Goal: Use online tool/utility: Utilize a website feature to perform a specific function

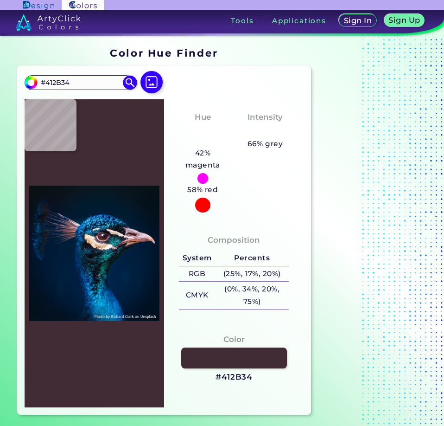
type input "#032b26"
type input "#032B26"
type input "#030d10"
type input "#030D10"
type input "#0b3533"
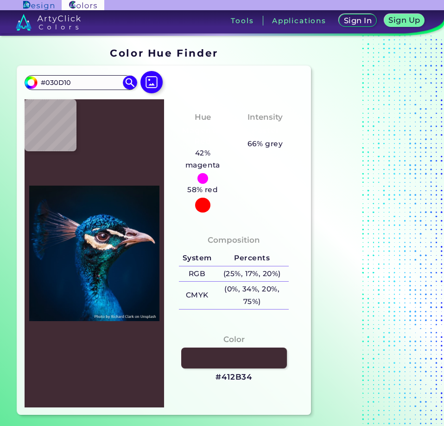
type input "#0B3533"
type input "#072123"
type input "#02303b"
type input "#02303B"
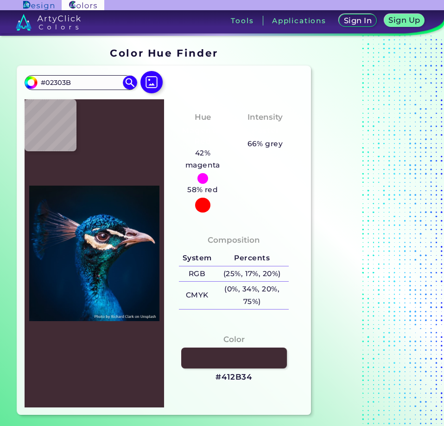
type input "#03353a"
type input "#03353A"
type input "#001c2c"
type input "#001C2C"
type input "#169c9d"
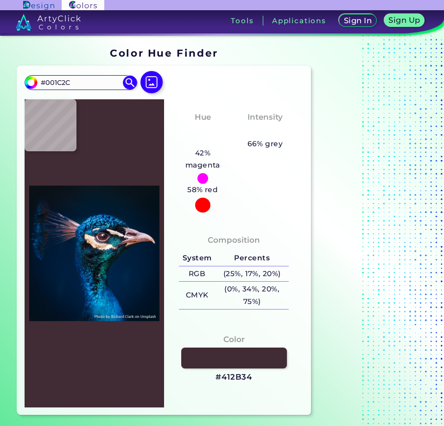
type input "#169C9D"
type input "#081623"
type input "#0c0e15"
type input "#0C0E15"
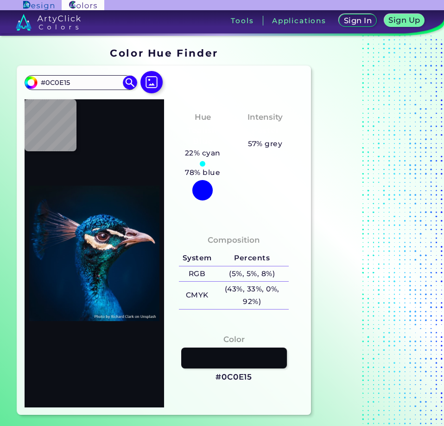
type input "#131620"
type input "#363d53"
type input "#363D53"
type input "#585160"
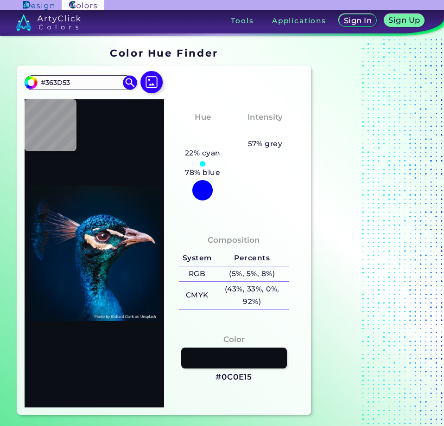
type input "#585160"
type input "#fae1e2"
type input "#FAE1E2"
type input "#773630"
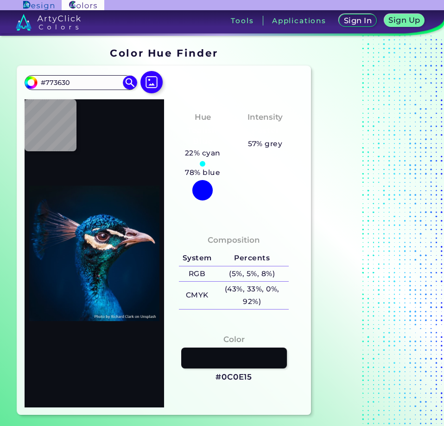
type input "#131b32"
type input "#131B32"
type input "#634d51"
type input "#634D51"
type input "#024877"
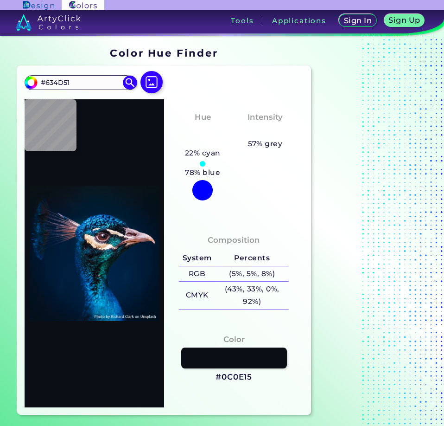
type input "#024877"
type input "#00244e"
type input "#00244E"
type input "#1760b4"
type input "#1760B4"
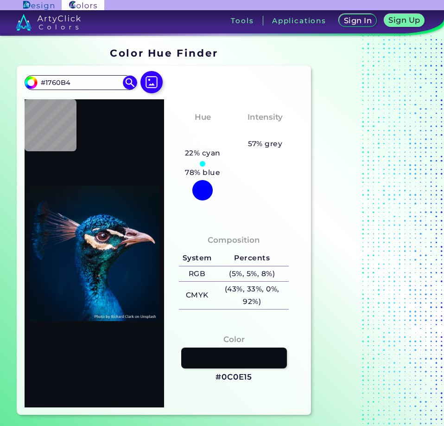
type input "#011c31"
type input "#011C31"
type input "#041a28"
type input "#041A28"
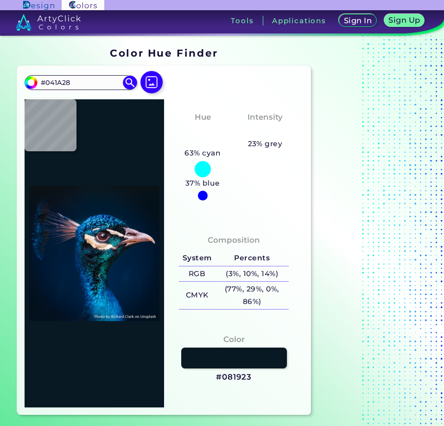
type input "#081923"
type input "#000000"
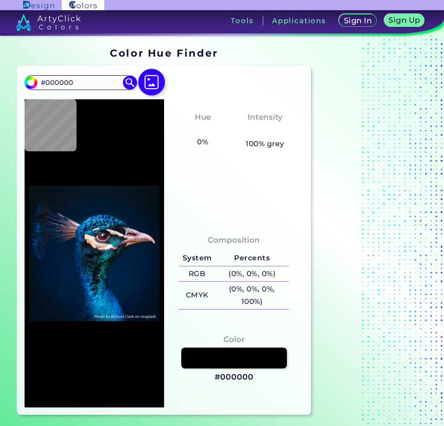
click at [150, 83] on img at bounding box center [151, 82] width 27 height 27
click at [0, 0] on input "file" at bounding box center [0, 0] width 0 height 0
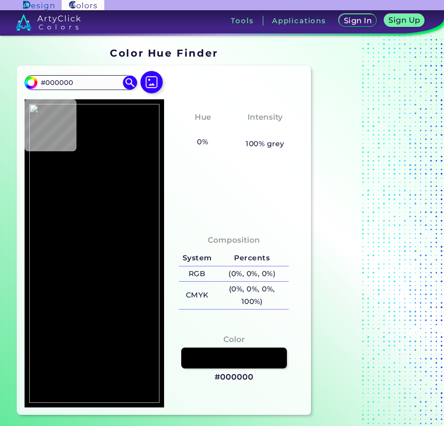
type input "#ca92af"
type input "#CA92AF"
type input "#ca8fad"
type input "#CA8FAD"
type input "#c88daa"
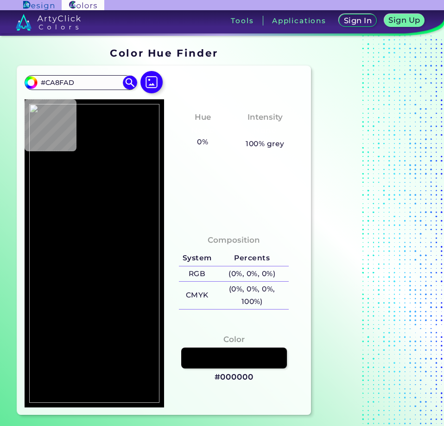
type input "#C88DAA"
type input "#c287a3"
type input "#C287A3"
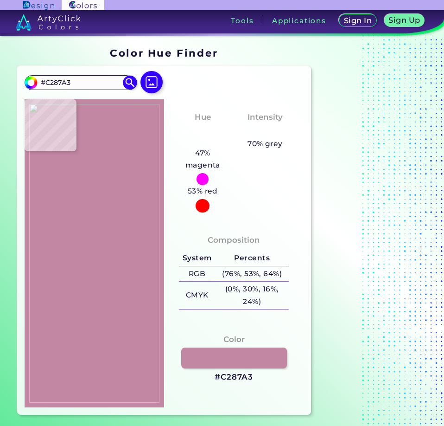
type input "#b37894"
type input "#B37894"
type input "#a66f87"
type input "#A66F87"
type input "#a36c83"
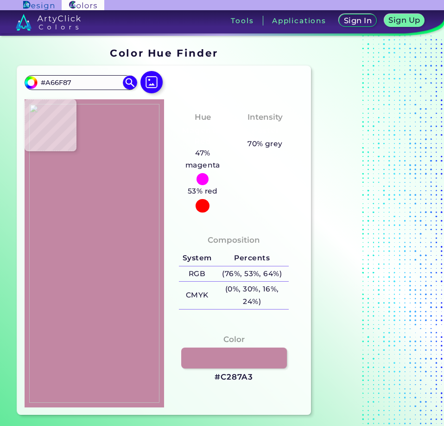
type input "#A36C83"
type input "#a56c85"
type input "#A56C85"
type input "#a66e86"
type input "#A66E86"
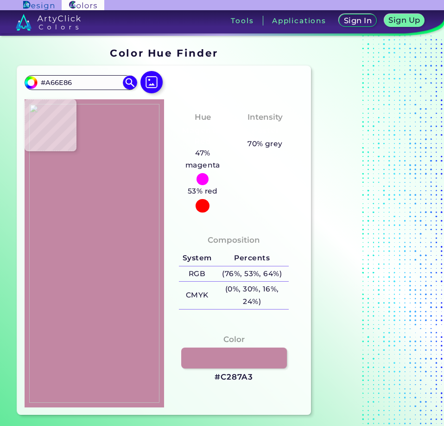
type input "#a87088"
type input "#A87088"
type input "#a9708b"
type input "#A9708B"
type input "#ab708a"
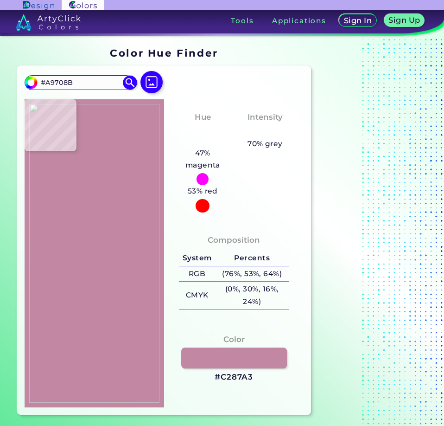
type input "#AB708A"
type input "#aa718b"
type input "#AA718B"
type input "#ab708d"
type input "#AB708D"
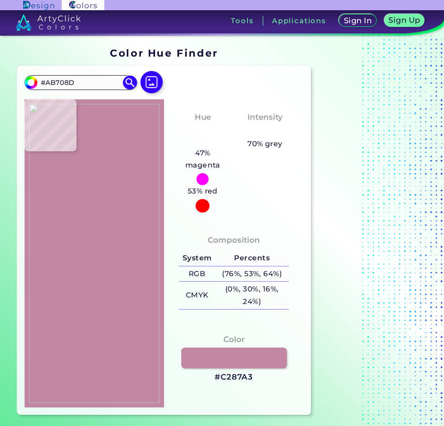
type input "#ab728c"
type input "#AB728C"
type input "#aa708c"
type input "#AA708C"
type input "#ac718b"
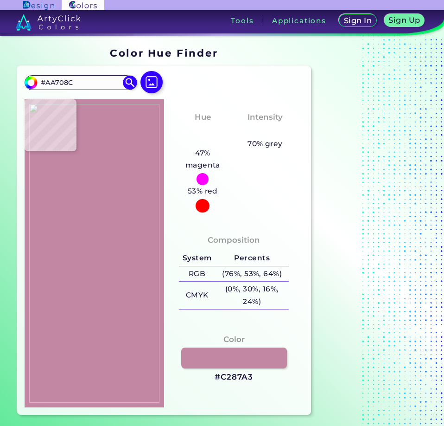
type input "#AC718B"
type input "#aa708a"
type input "#AA708A"
type input "#aa718c"
type input "#AA718C"
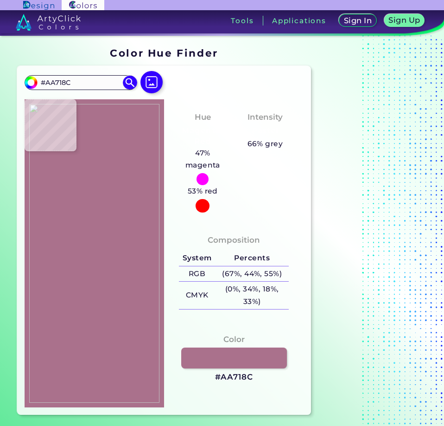
type input "#aa718b"
type input "#AA718B"
type input "#aa718a"
type input "#AA718A"
type input "#aa708b"
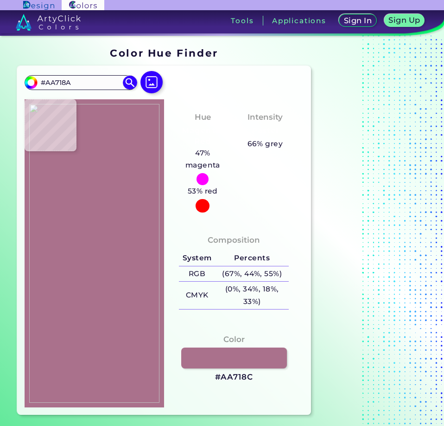
type input "#AA708B"
type input "#ab708b"
type input "#AB708B"
type input "#aa708b"
type input "#AA708B"
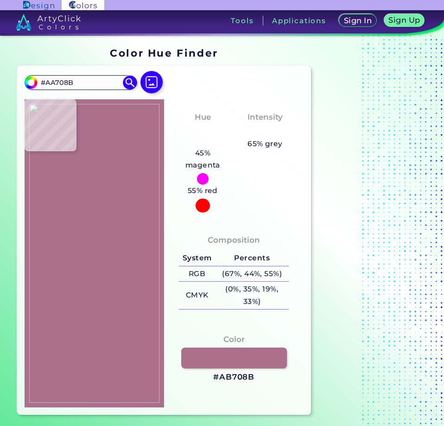
type input "#ab708b"
type input "#AB708B"
type input "#aa728b"
type input "#AA728B"
type input "#ab718b"
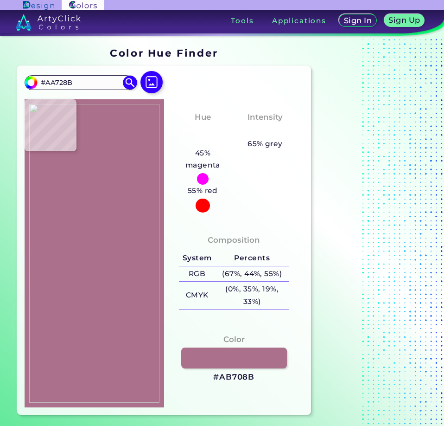
type input "#AB718B"
type input "#ab718a"
type input "#AB718A"
type input "#ac728c"
type input "#AC728C"
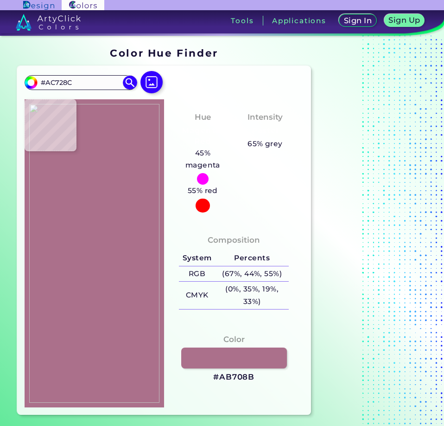
type input "#ac728d"
type input "#AC728D"
type input "#ae748e"
type input "#AE748E"
type input "#ad728d"
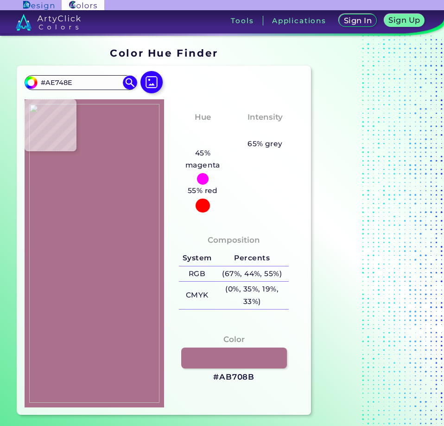
type input "#AD728D"
type input "#ad738e"
type input "#AD738E"
type input "#ac728d"
type input "#AC728D"
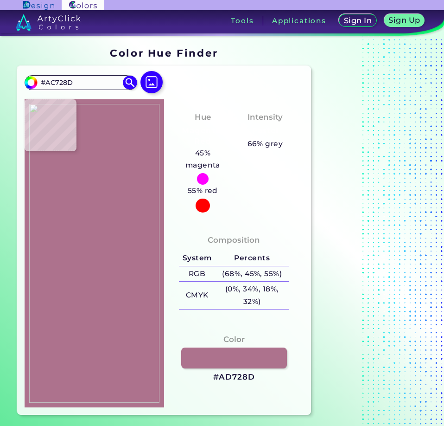
type input "#ab728c"
type input "#AB728C"
type input "#ac728b"
type input "#AC728B"
type input "#ab718b"
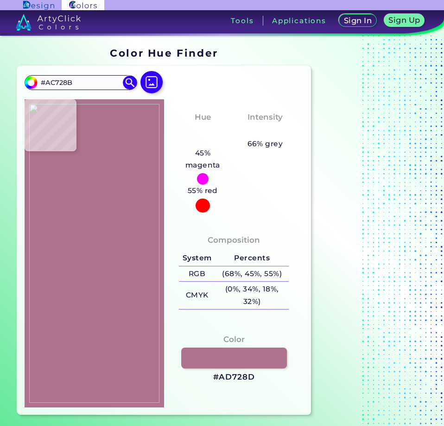
type input "#AB718B"
type input "#ab728c"
type input "#AB728C"
type input "#aa718b"
type input "#AA718B"
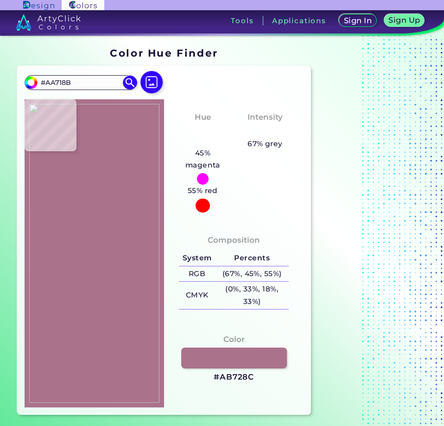
type input "#a97189"
type input "#A97189"
type input "#a9718a"
type input "#A9718A"
type input "#a97289"
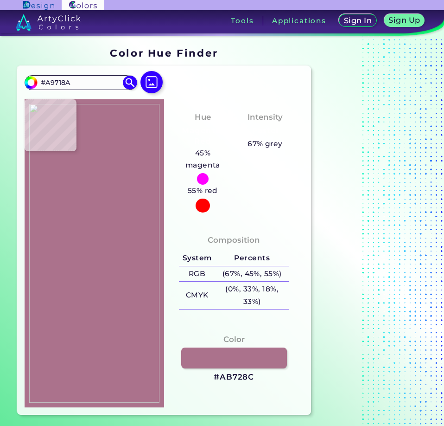
type input "#A97289"
type input "#a97189"
type input "#A97189"
type input "#a97089"
type input "#A97089"
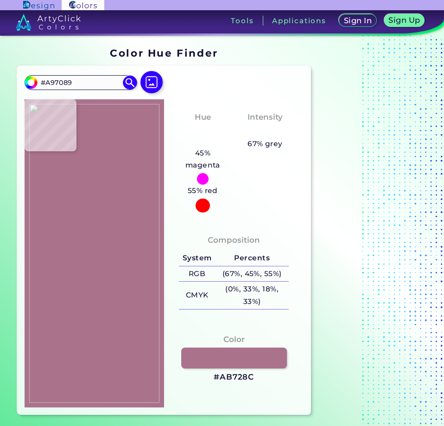
type input "#a97189"
type input "#A97189"
type input "#a97089"
type input "#A97089"
type input "#a97088"
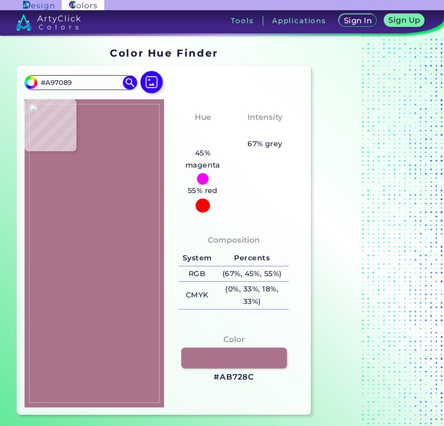
type input "#A97088"
type input "#a87088"
type input "#A87088"
type input "#a77087"
type input "#A77087"
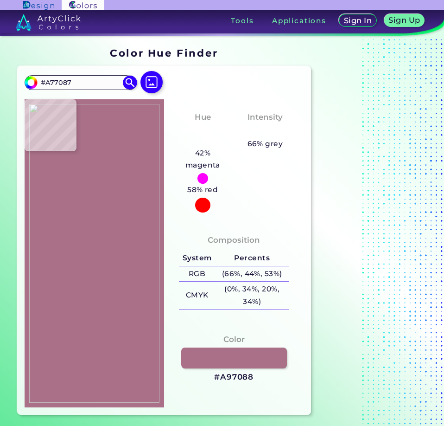
type input "#a77088"
type input "#A77088"
type input "#a76f88"
type input "#A76F88"
type input "#a66e88"
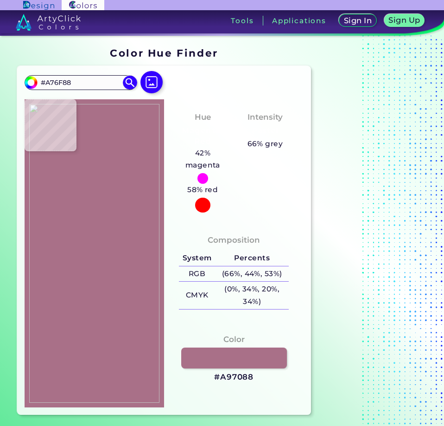
type input "#A66E88"
type input "#a66e87"
type input "#A66E87"
type input "#a76e87"
type input "#A76E87"
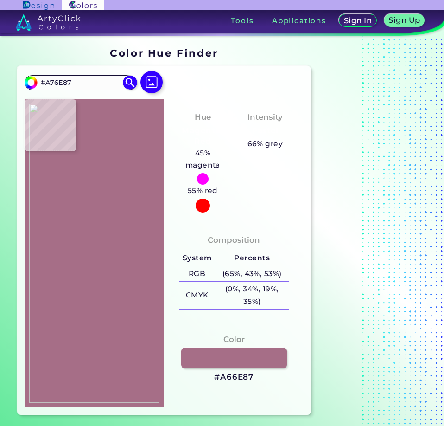
type input "#a66e87"
type input "#A66E87"
type input "#a76f88"
type input "#A76F88"
type input "#a86f89"
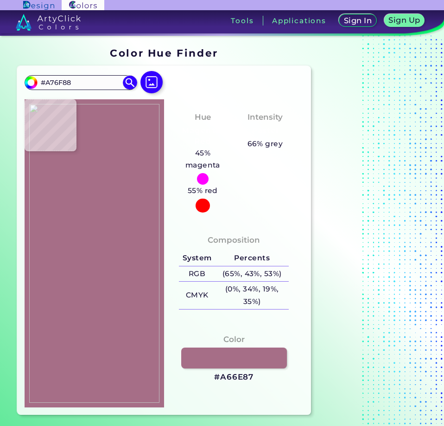
type input "#A86F89"
type input "#ac738d"
type input "#AC738D"
type input "#b17693"
type input "#B17693"
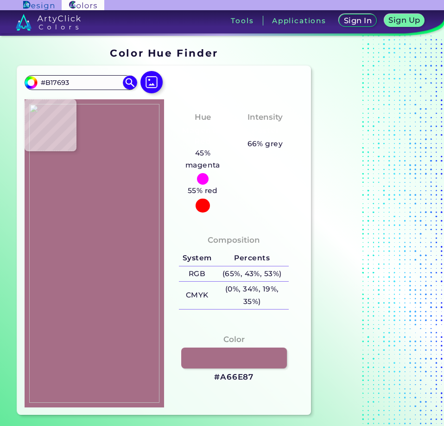
type input "#b37893"
type input "#B37893"
type input "#b37794"
type input "#B37794"
type input "#b07691"
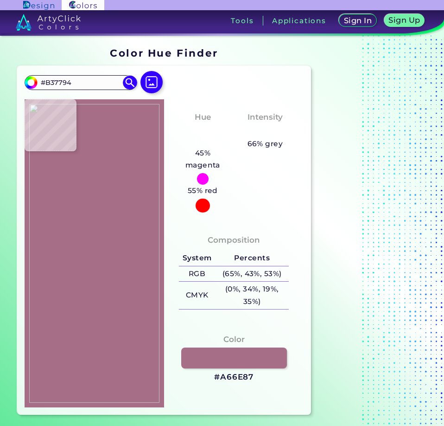
type input "#B07691"
type input "#ac738c"
type input "#AC738C"
type input "#ad738d"
type input "#AD738D"
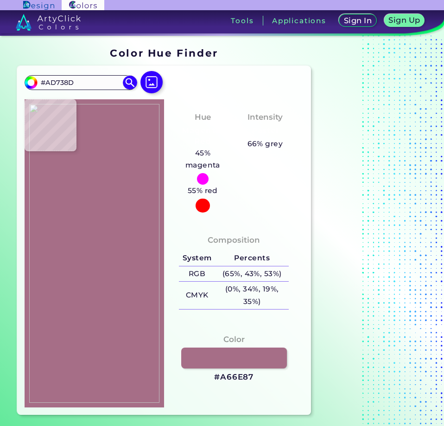
type input "#ac738d"
type input "#AC738D"
type input "#ab728c"
type input "#AB728C"
type input "#ac728c"
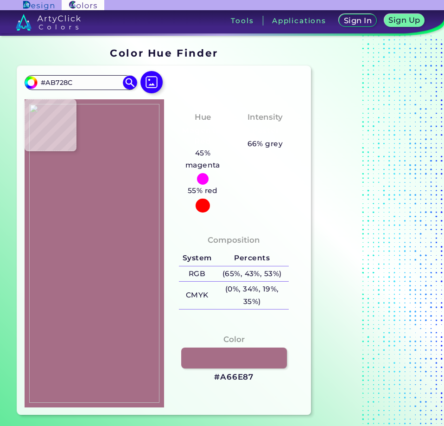
type input "#AC728C"
type input "#aa728c"
type input "#AA728C"
type input "#aa728b"
type input "#AA728B"
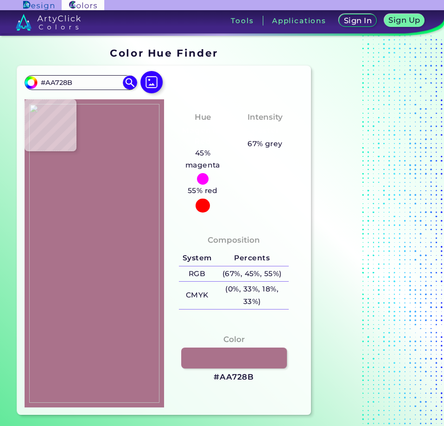
type input "#aa728c"
type input "#AA728C"
type input "#a9718b"
type input "#A9718B"
type input "#a8718a"
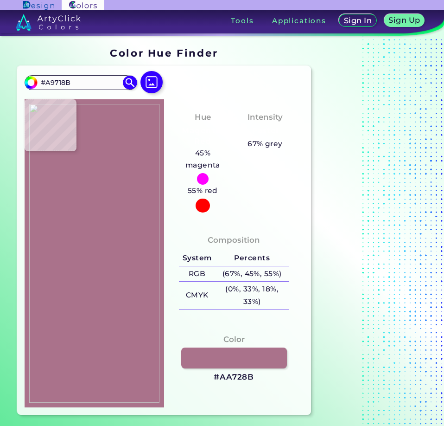
type input "#A8718A"
type input "#a9728a"
type input "#A9728A"
type input "#a9718a"
type input "#A9718A"
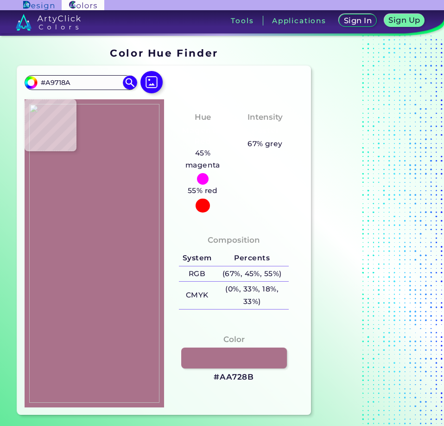
type input "#a97089"
type input "#A97089"
type input "#a9708a"
type input "#A9708A"
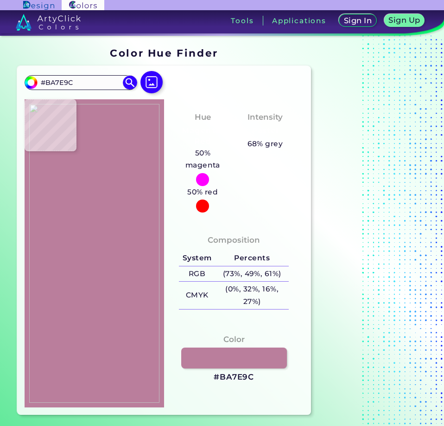
click at [135, 230] on img at bounding box center [94, 253] width 130 height 299
